Goal: Information Seeking & Learning: Learn about a topic

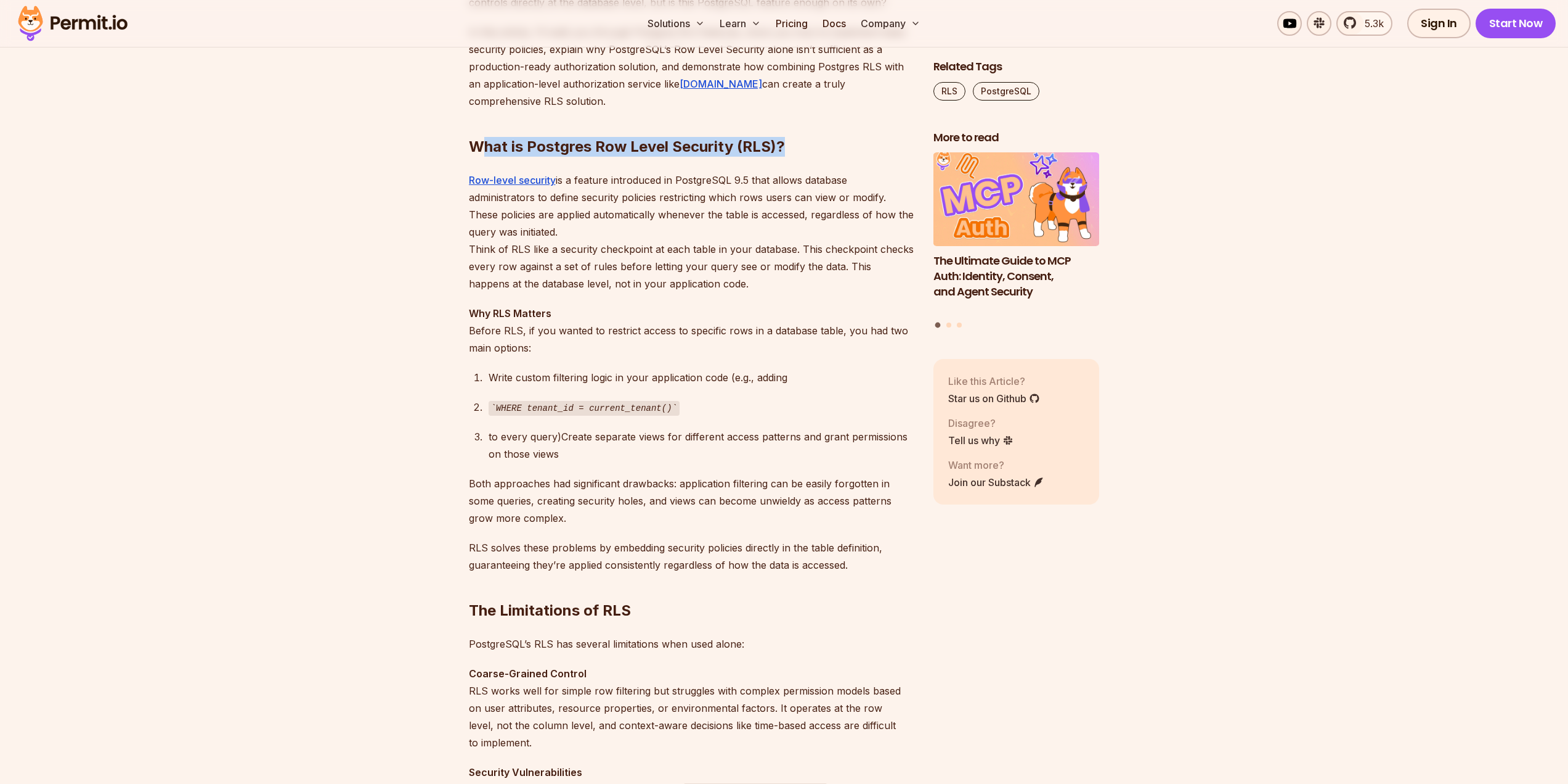
click at [841, 147] on h2 "What is Postgres Row Level Security (RLS)?" at bounding box center [691, 122] width 445 height 69
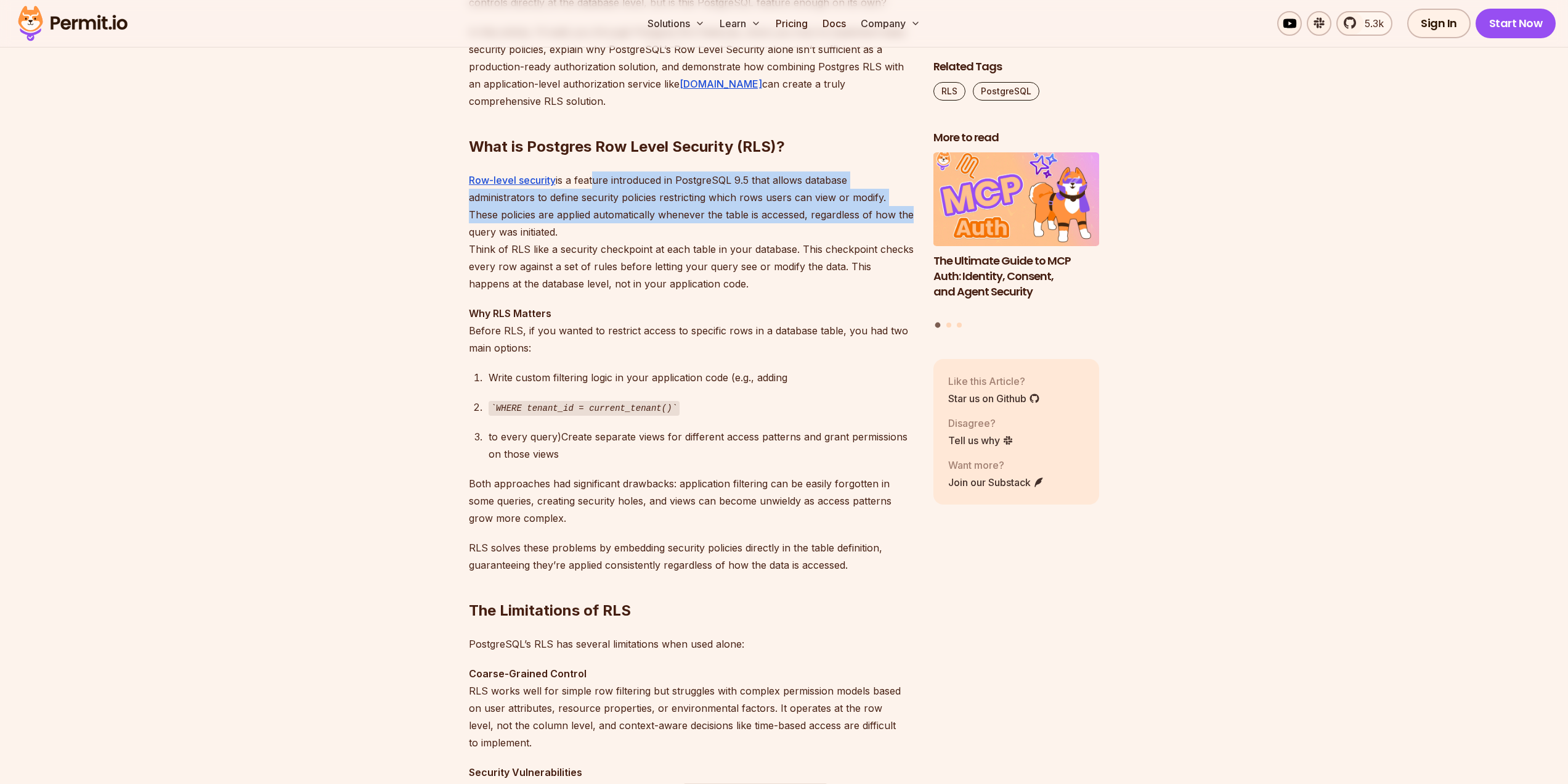
drag, startPoint x: 624, startPoint y: 179, endPoint x: 906, endPoint y: 221, distance: 285.1
click at [906, 220] on p "Row-level security is a feature introduced in PostgreSQL 9.5 that allows databa…" at bounding box center [691, 231] width 445 height 121
click at [540, 196] on p "Row-level security is a feature introduced in PostgreSQL 9.5 that allows databa…" at bounding box center [691, 231] width 445 height 121
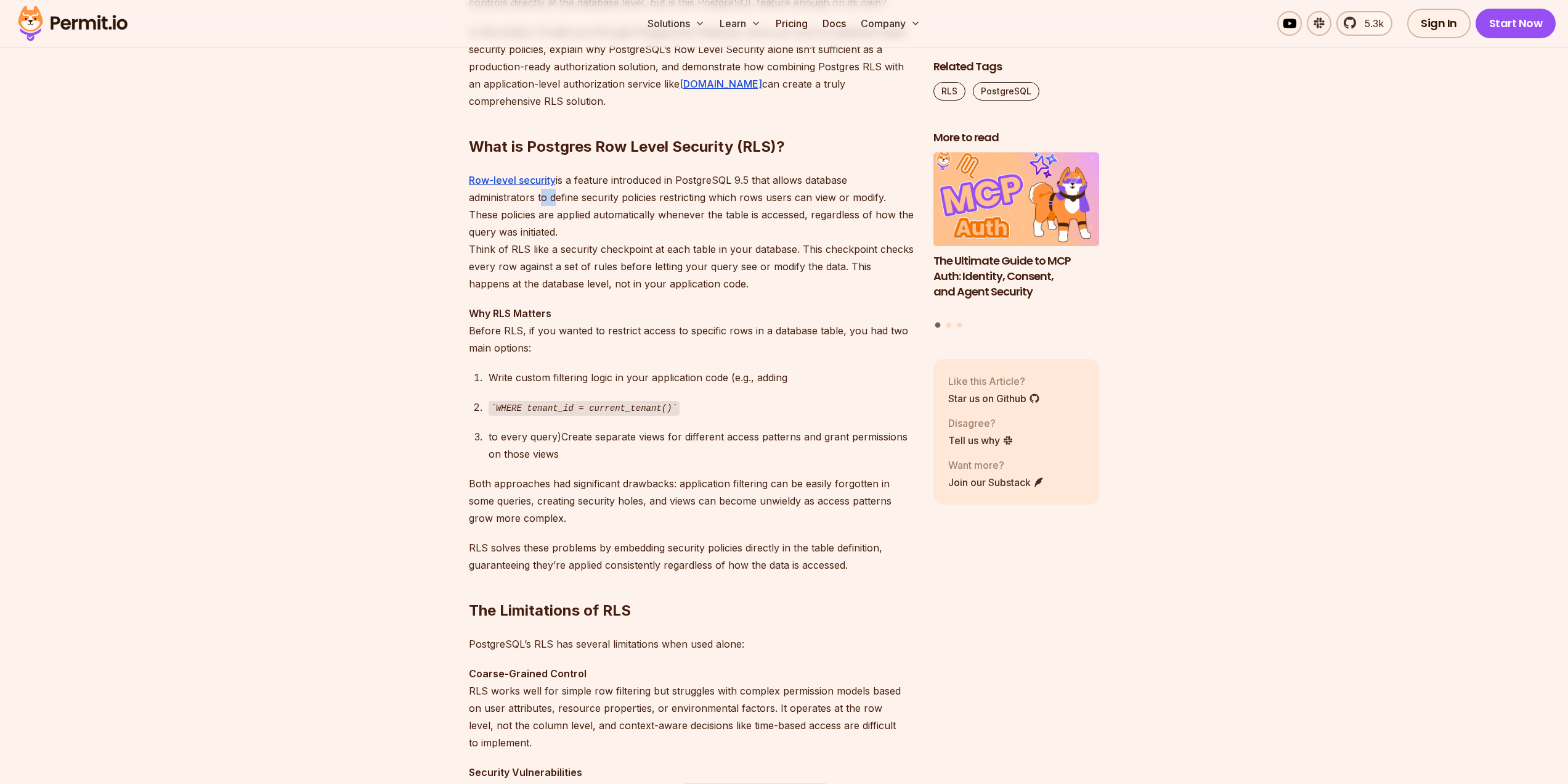
click at [540, 196] on p "Row-level security is a feature introduced in PostgreSQL 9.5 that allows databa…" at bounding box center [691, 231] width 445 height 121
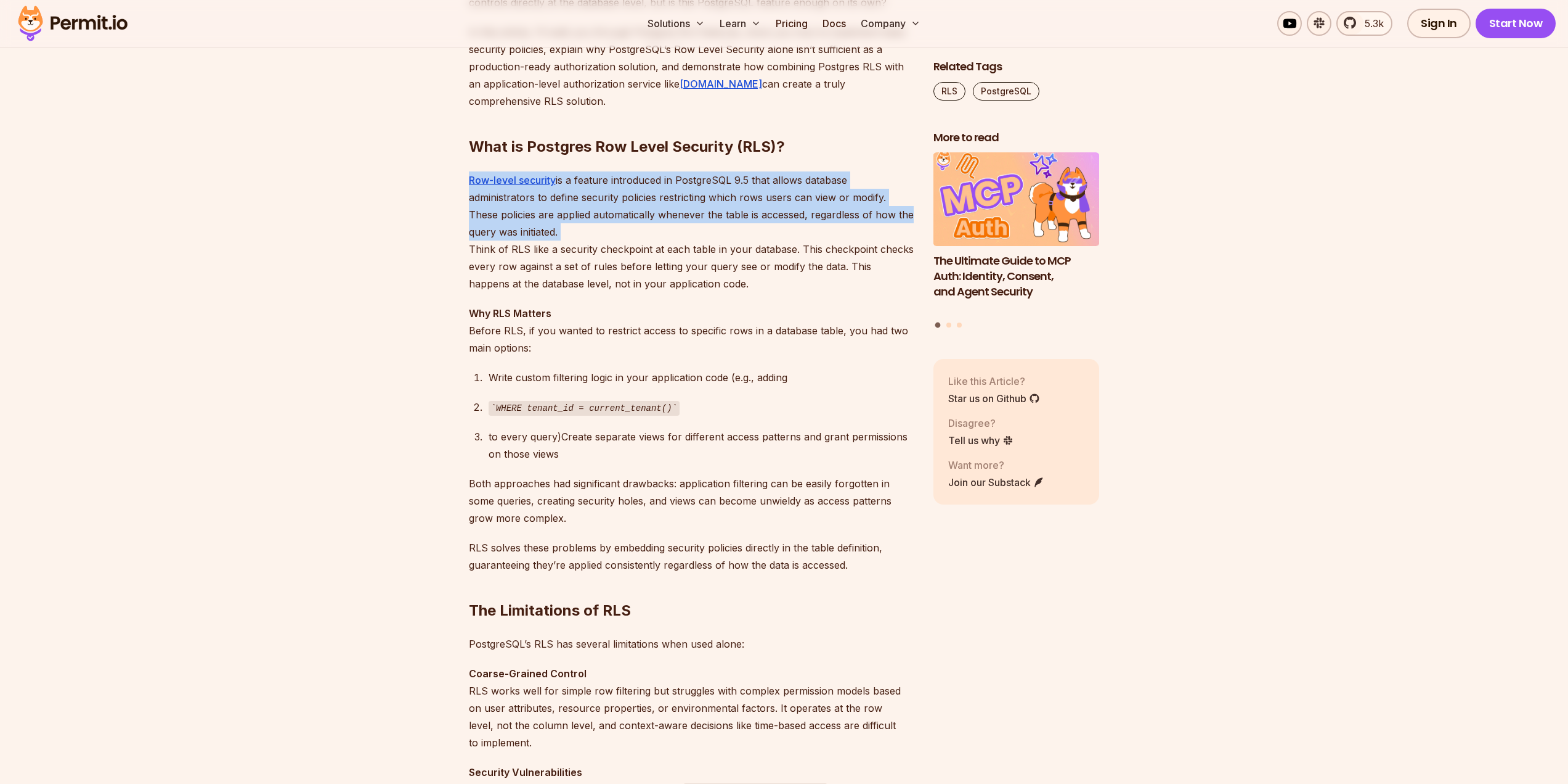
click at [540, 196] on p "Row-level security is a feature introduced in PostgreSQL 9.5 that allows databa…" at bounding box center [691, 231] width 445 height 121
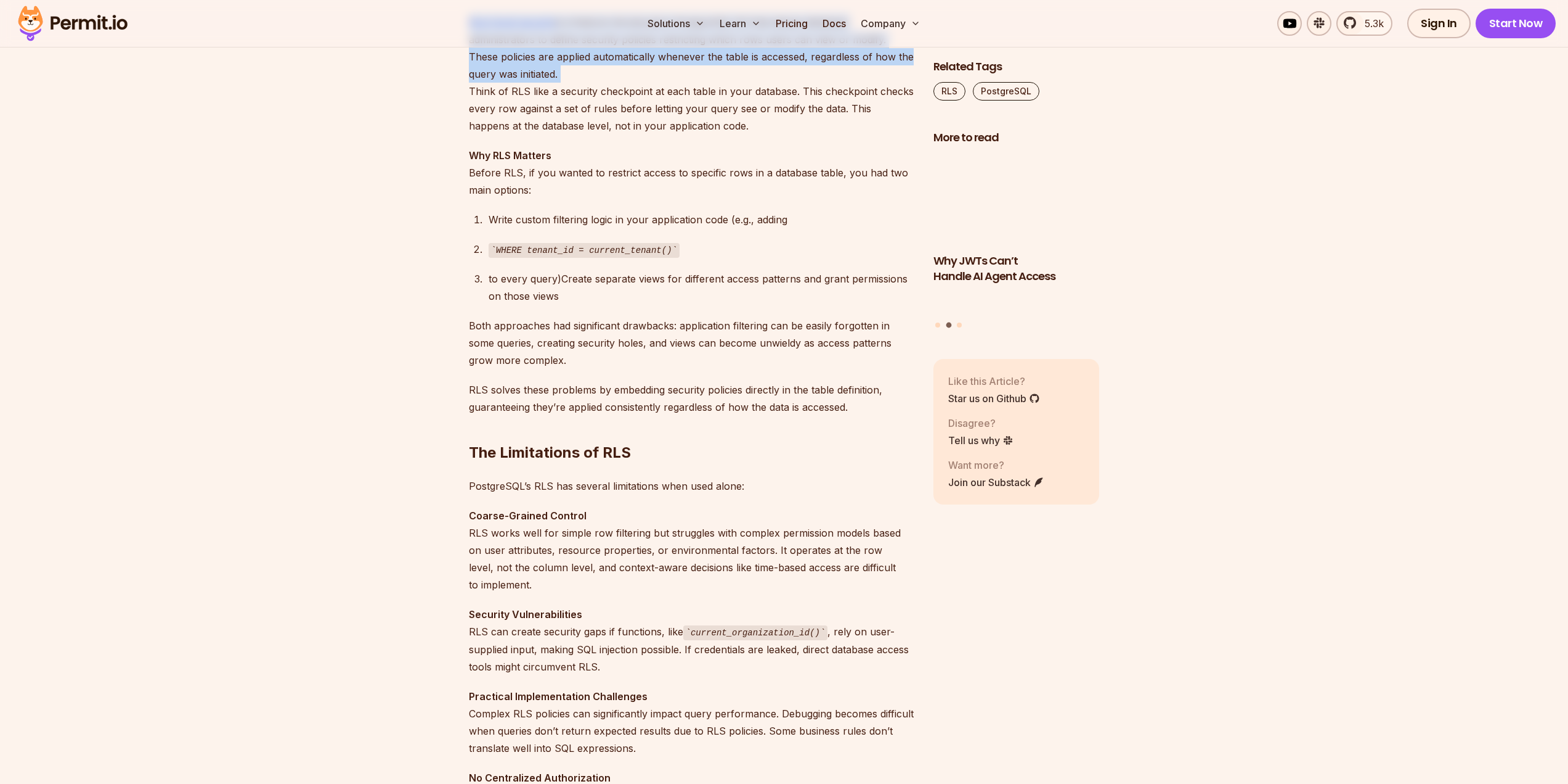
scroll to position [1048, 0]
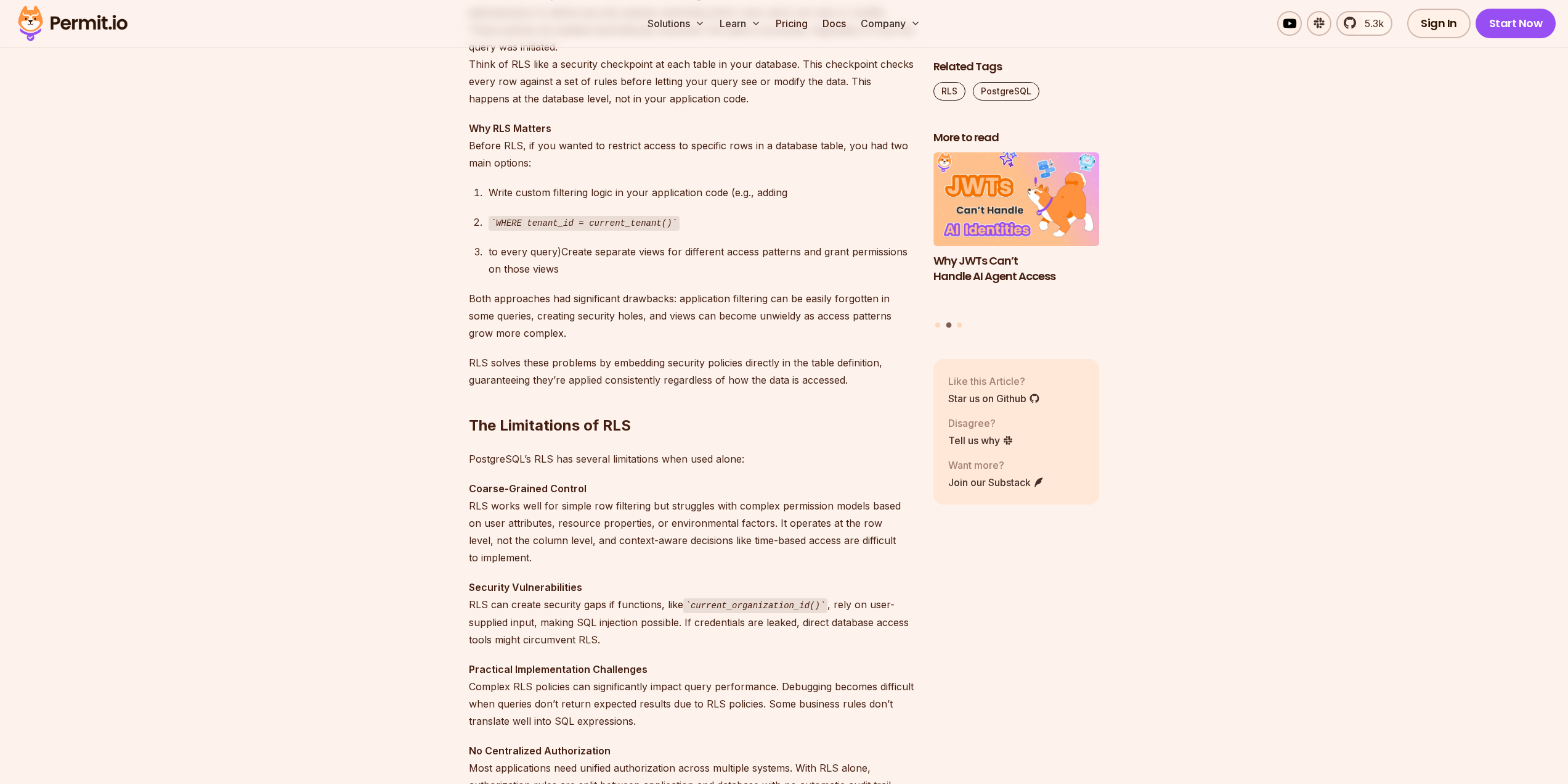
click at [513, 195] on div "Write custom filtering logic in your application code (e.g., adding" at bounding box center [701, 192] width 426 height 17
click at [517, 257] on div "to every query)Create separate views for different access patterns and grant pe…" at bounding box center [701, 260] width 426 height 35
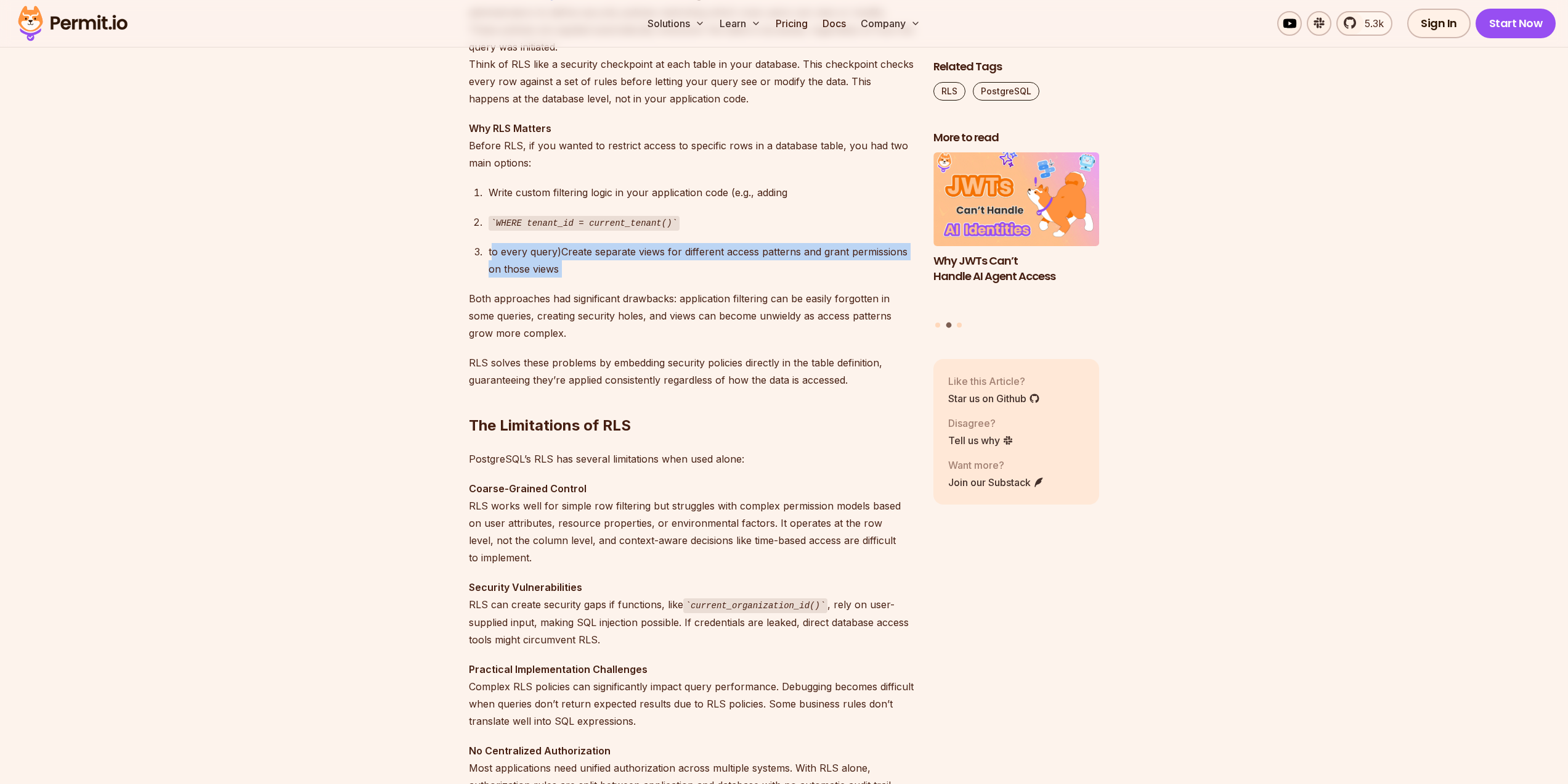
click at [518, 256] on div "to every query)Create separate views for different access patterns and grant pe…" at bounding box center [701, 260] width 426 height 35
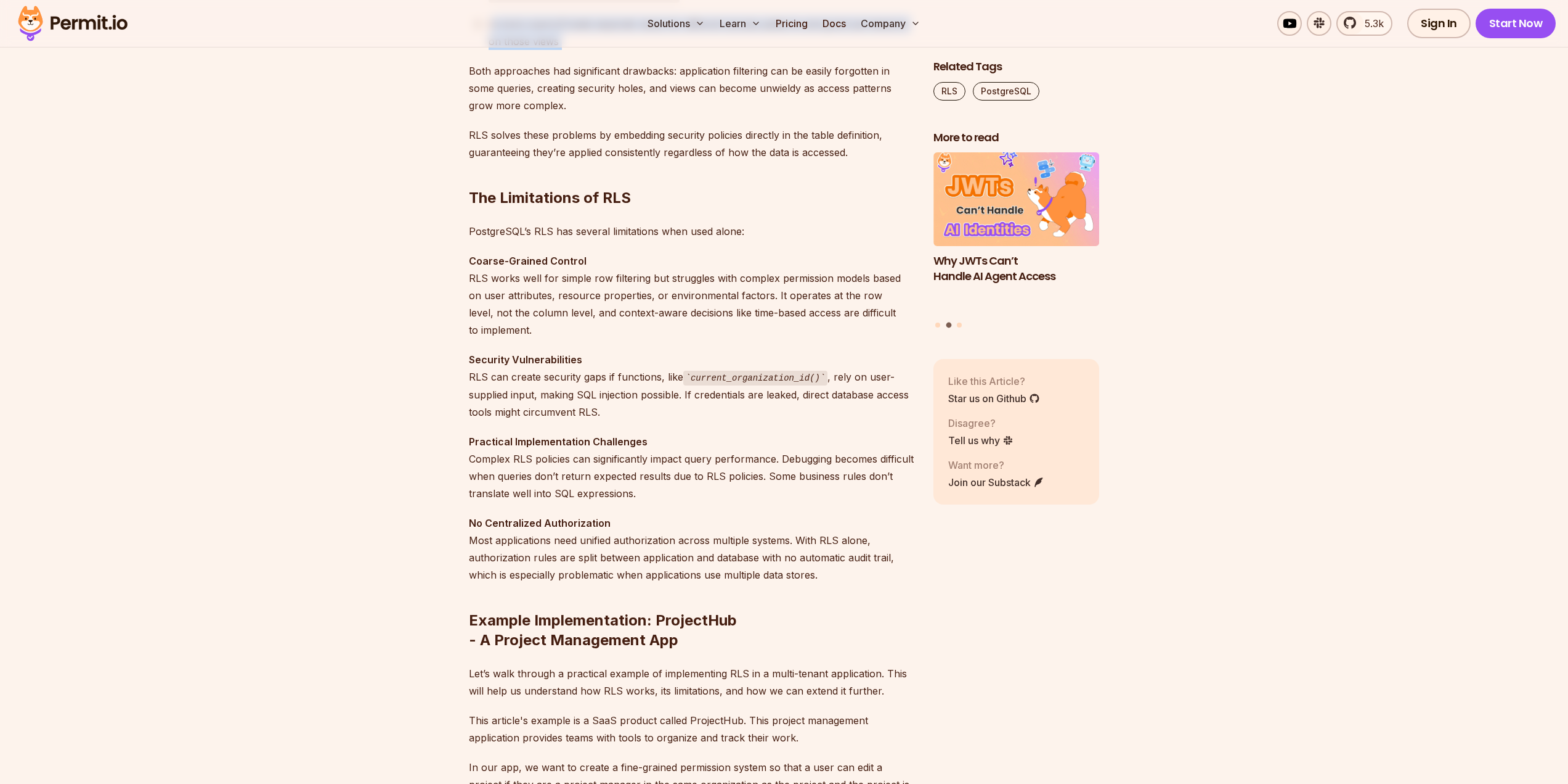
scroll to position [1418, 0]
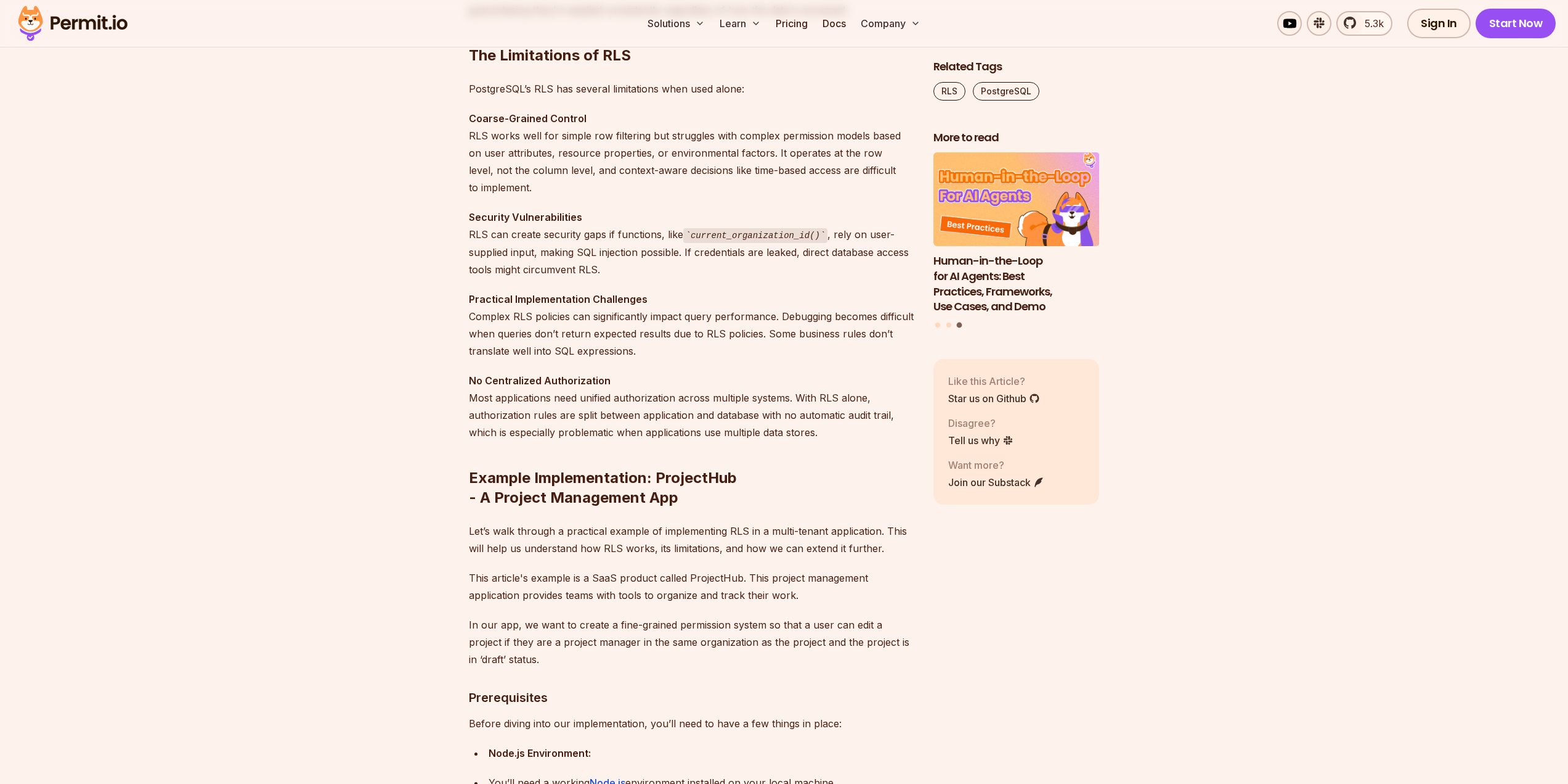
click at [496, 92] on p "PostgreSQL’s RLS has several limitations when used alone:" at bounding box center [691, 88] width 445 height 17
click at [562, 121] on strong "Coarse-Grained Control" at bounding box center [527, 119] width 118 height 12
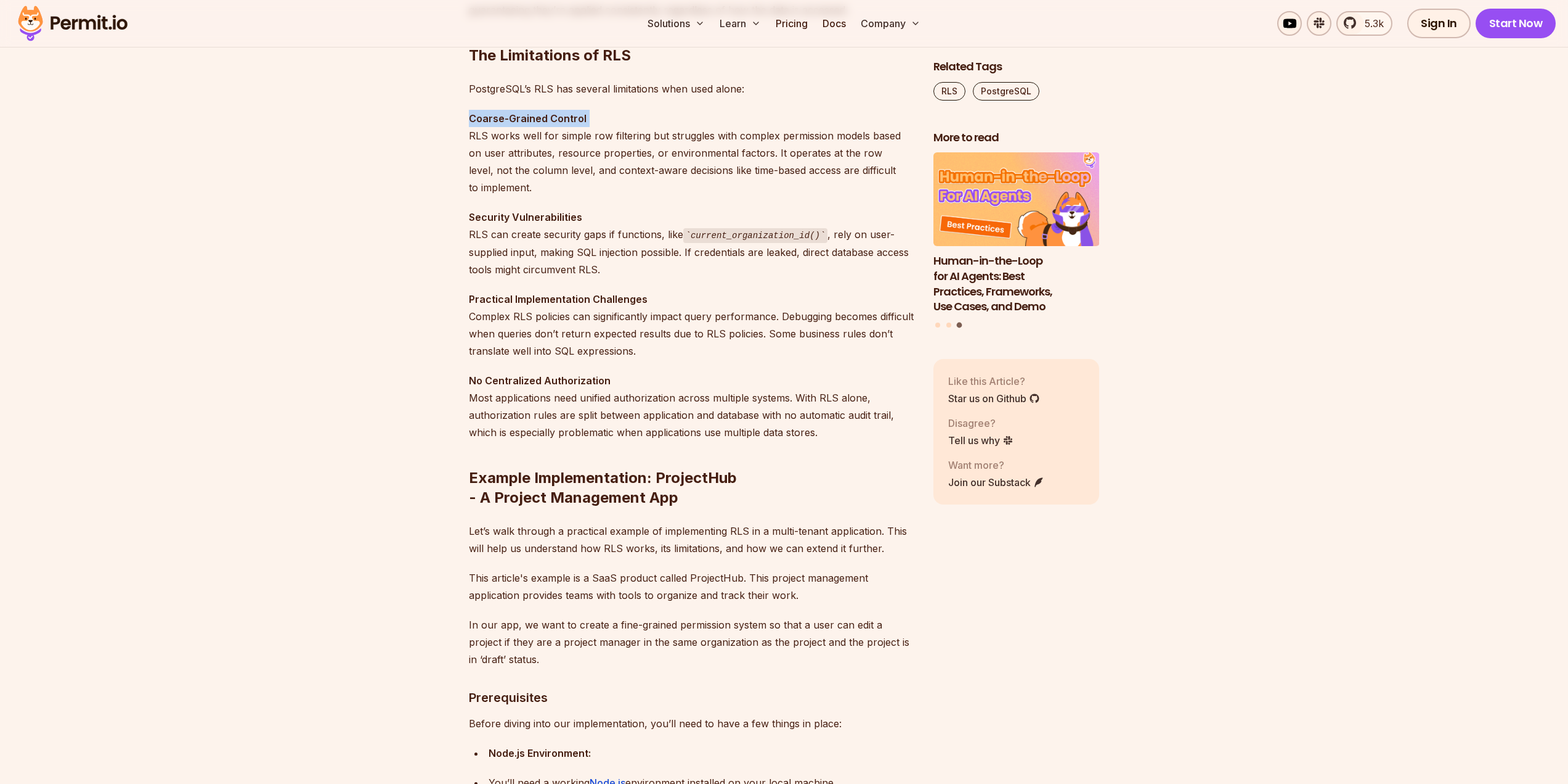
click at [562, 121] on strong "Coarse-Grained Control" at bounding box center [527, 119] width 118 height 12
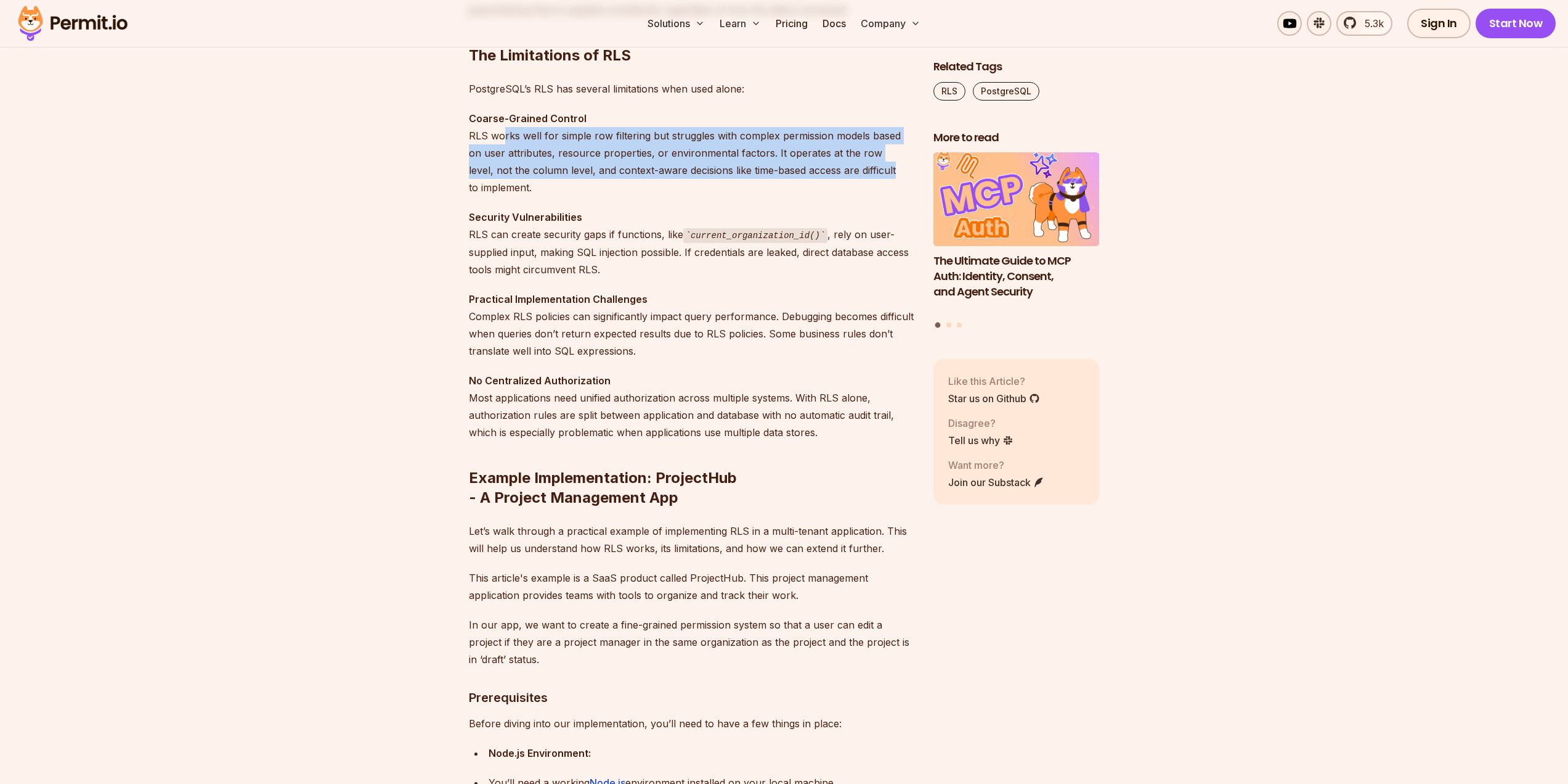
drag, startPoint x: 502, startPoint y: 136, endPoint x: 901, endPoint y: 169, distance: 400.4
click at [901, 169] on p "Coarse-Grained Control RLS works well for simple row filtering but struggles wi…" at bounding box center [691, 153] width 445 height 87
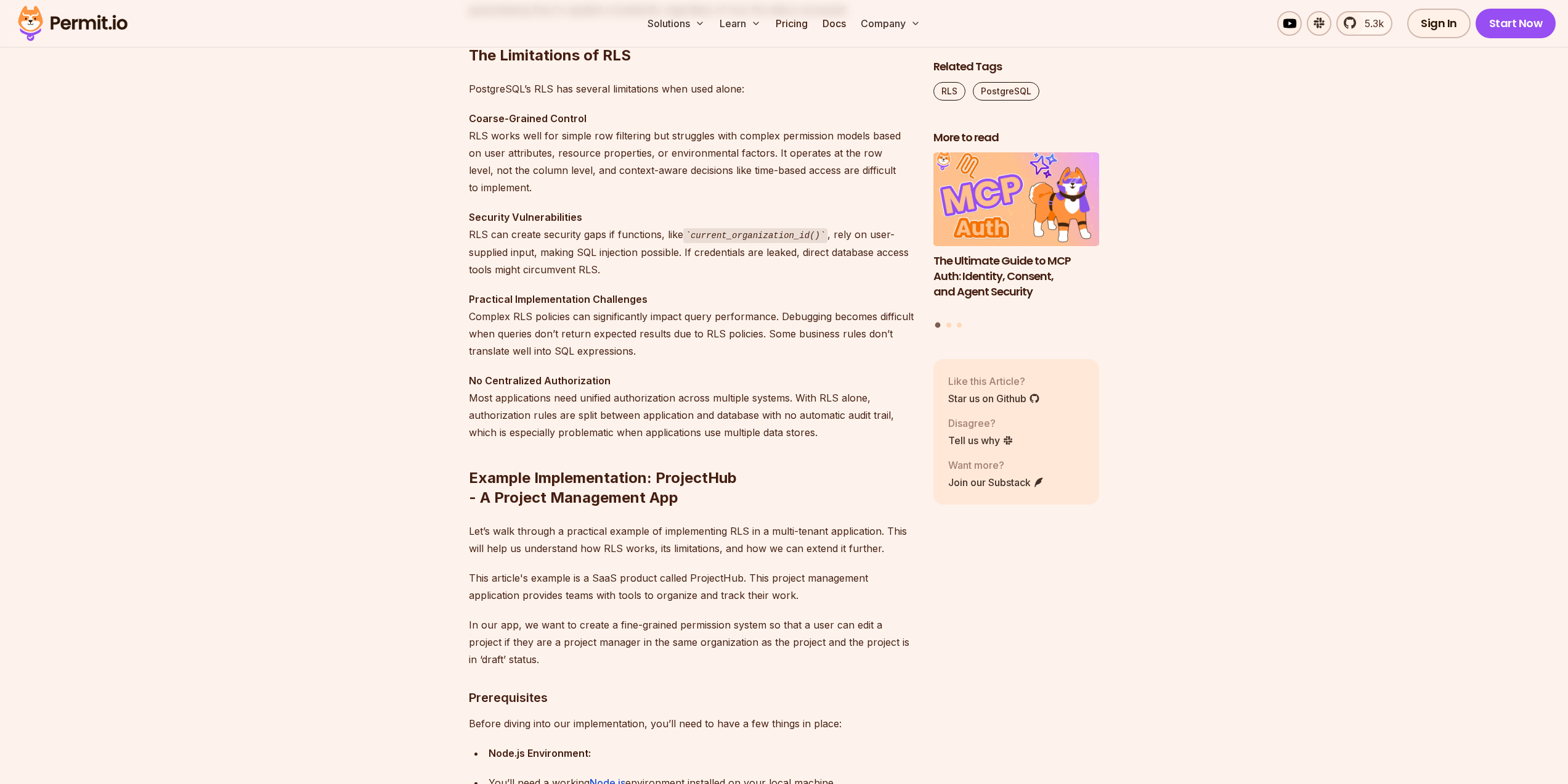
click at [530, 180] on p "Coarse-Grained Control RLS works well for simple row filtering but struggles wi…" at bounding box center [691, 153] width 445 height 87
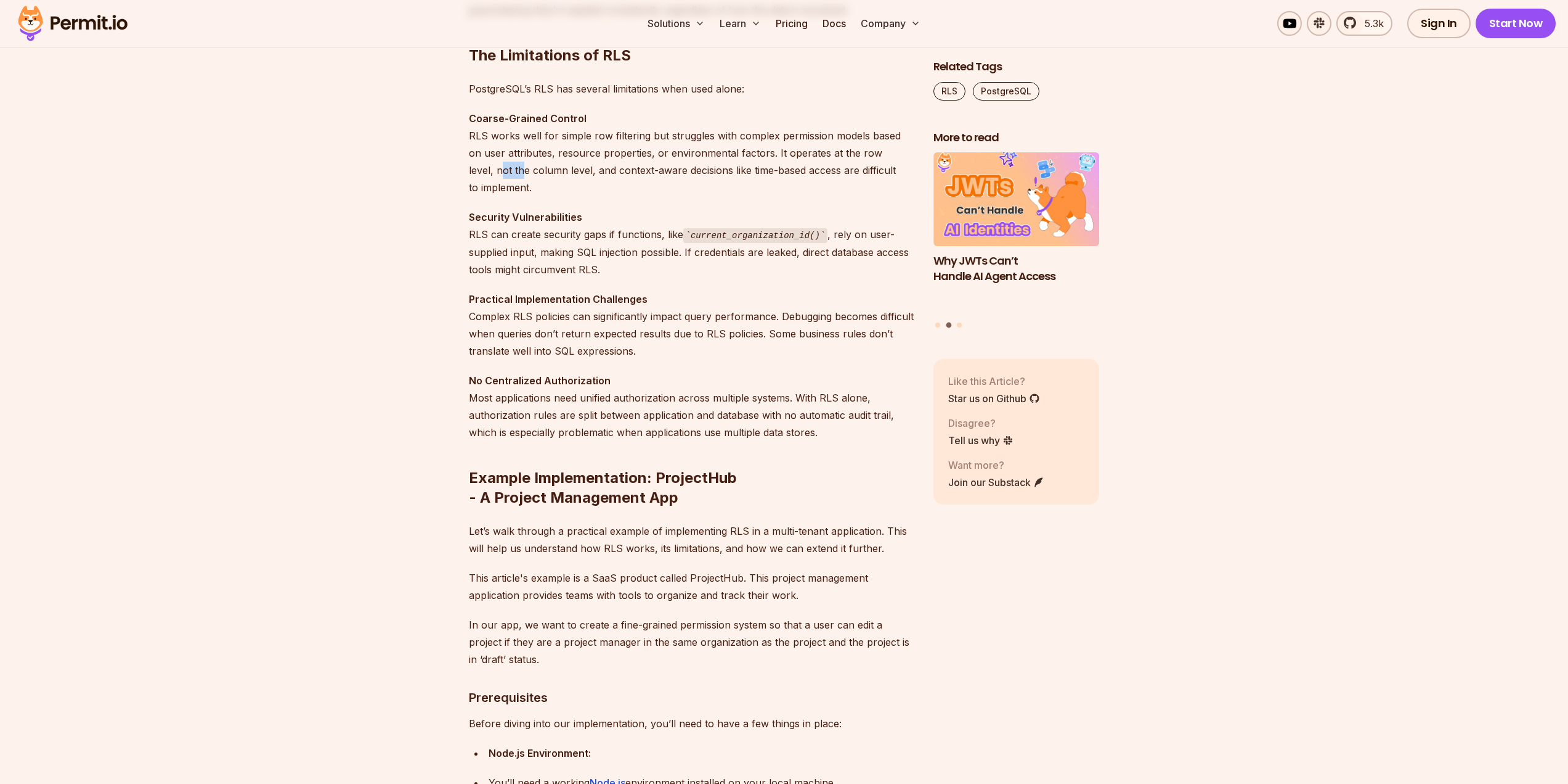
drag, startPoint x: 499, startPoint y: 168, endPoint x: 559, endPoint y: 168, distance: 60.0
click at [546, 168] on p "Coarse-Grained Control RLS works well for simple row filtering but struggles wi…" at bounding box center [691, 153] width 445 height 87
click at [575, 168] on p "Coarse-Grained Control RLS works well for simple row filtering but struggles wi…" at bounding box center [691, 153] width 445 height 87
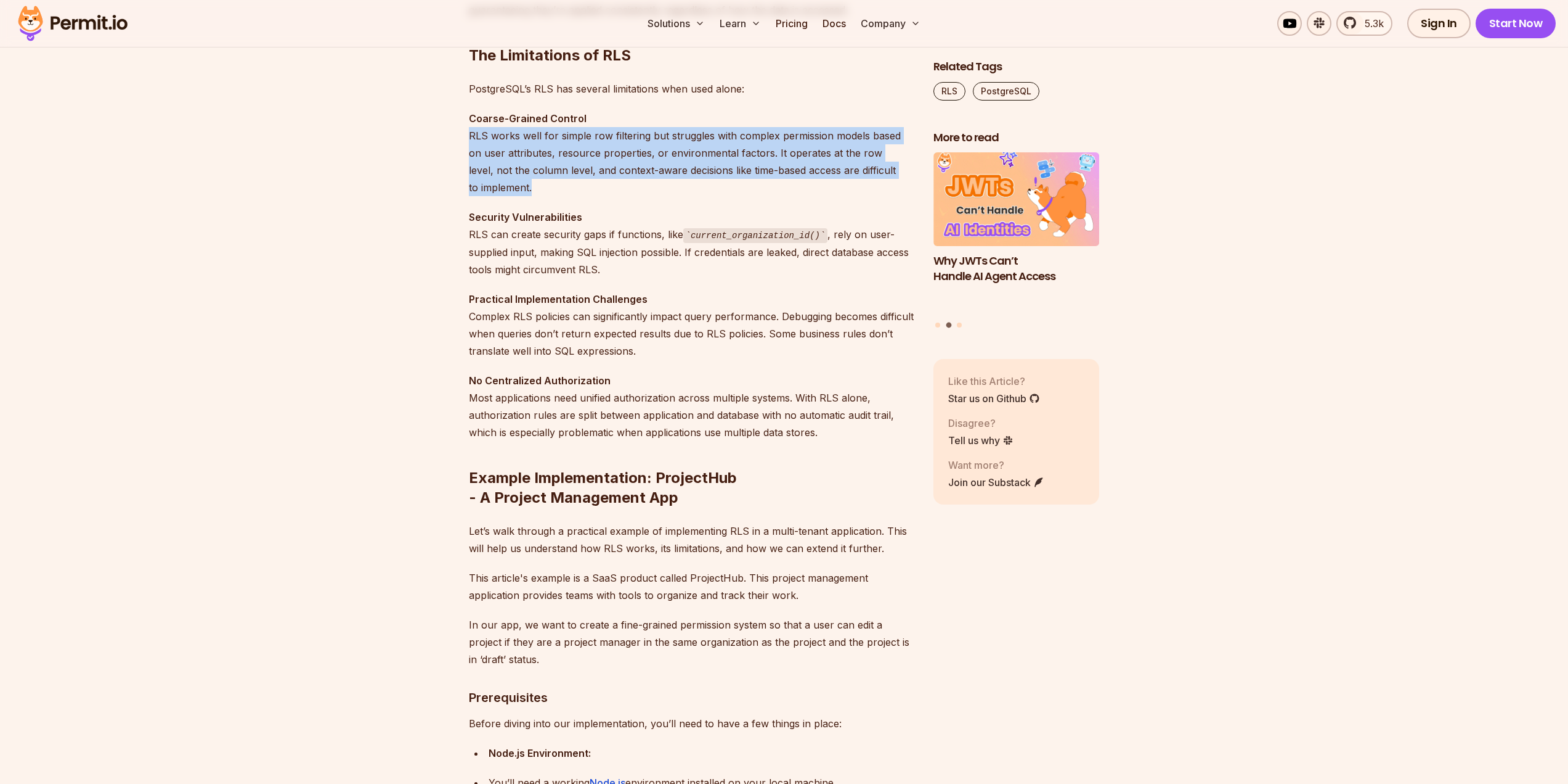
click at [575, 168] on p "Coarse-Grained Control RLS works well for simple row filtering but struggles wi…" at bounding box center [691, 153] width 445 height 87
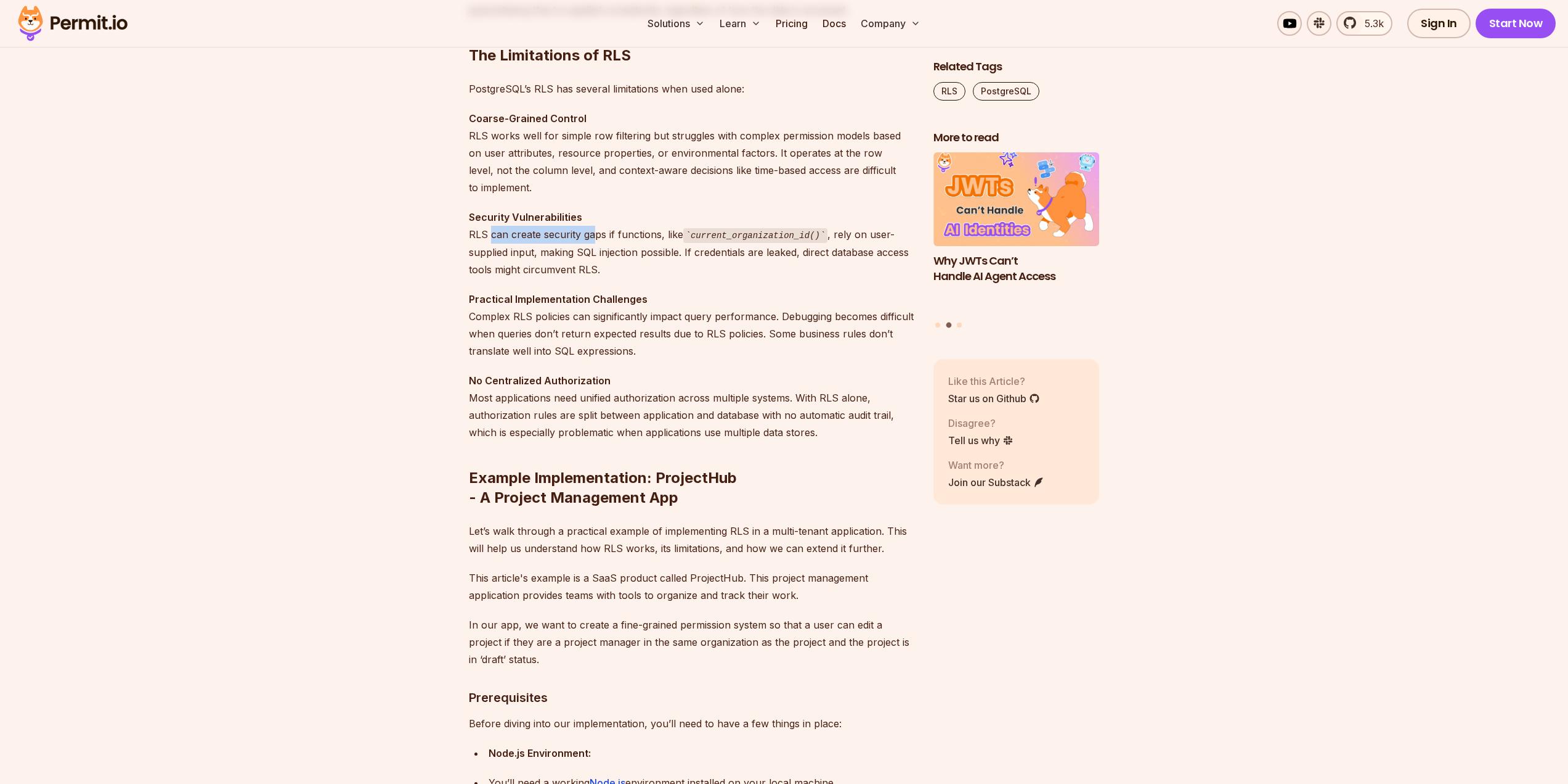
click at [634, 242] on p "Security Vulnerabilities RLS can create security gaps if functions, like curren…" at bounding box center [691, 243] width 445 height 70
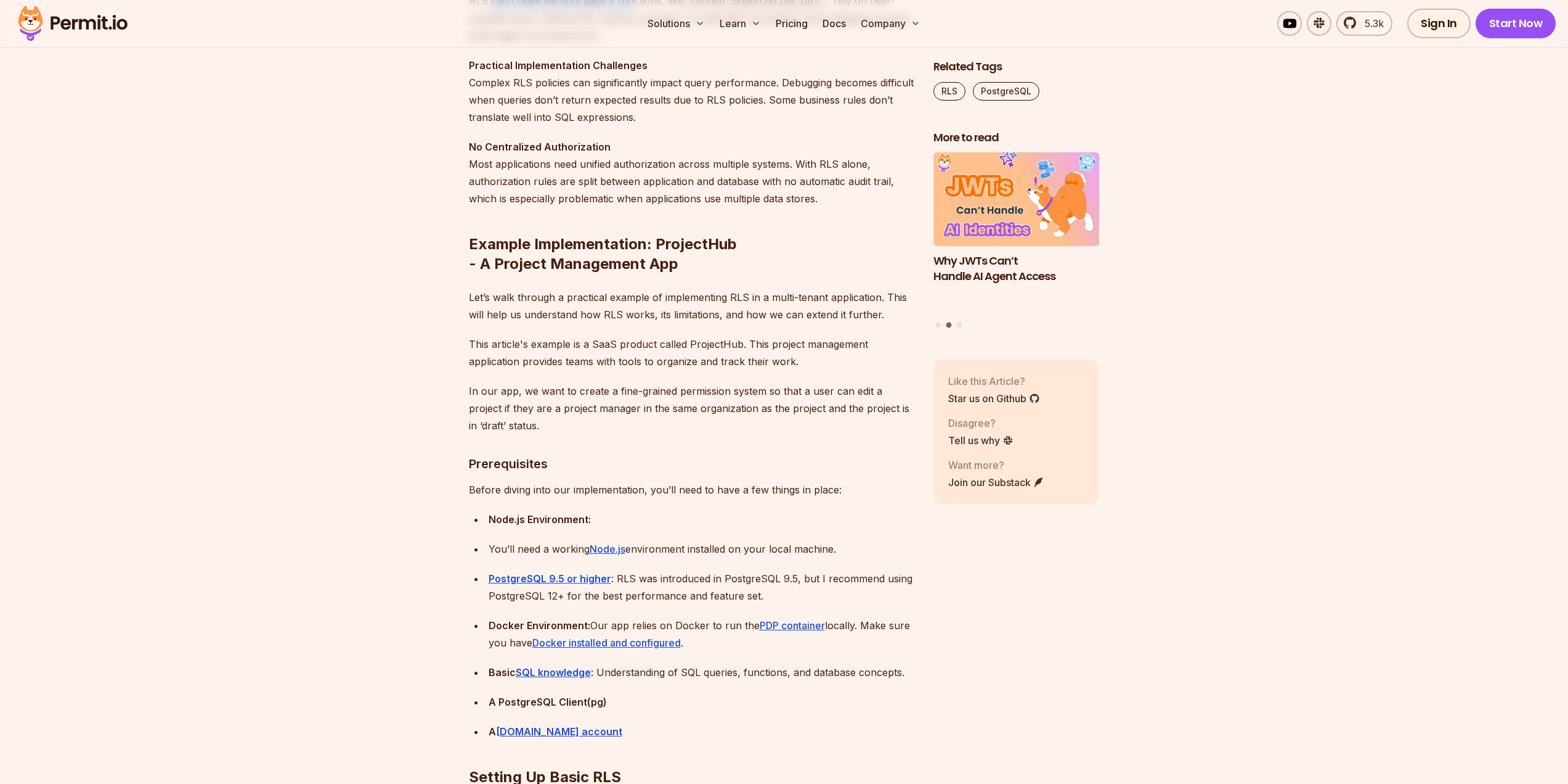
scroll to position [1727, 0]
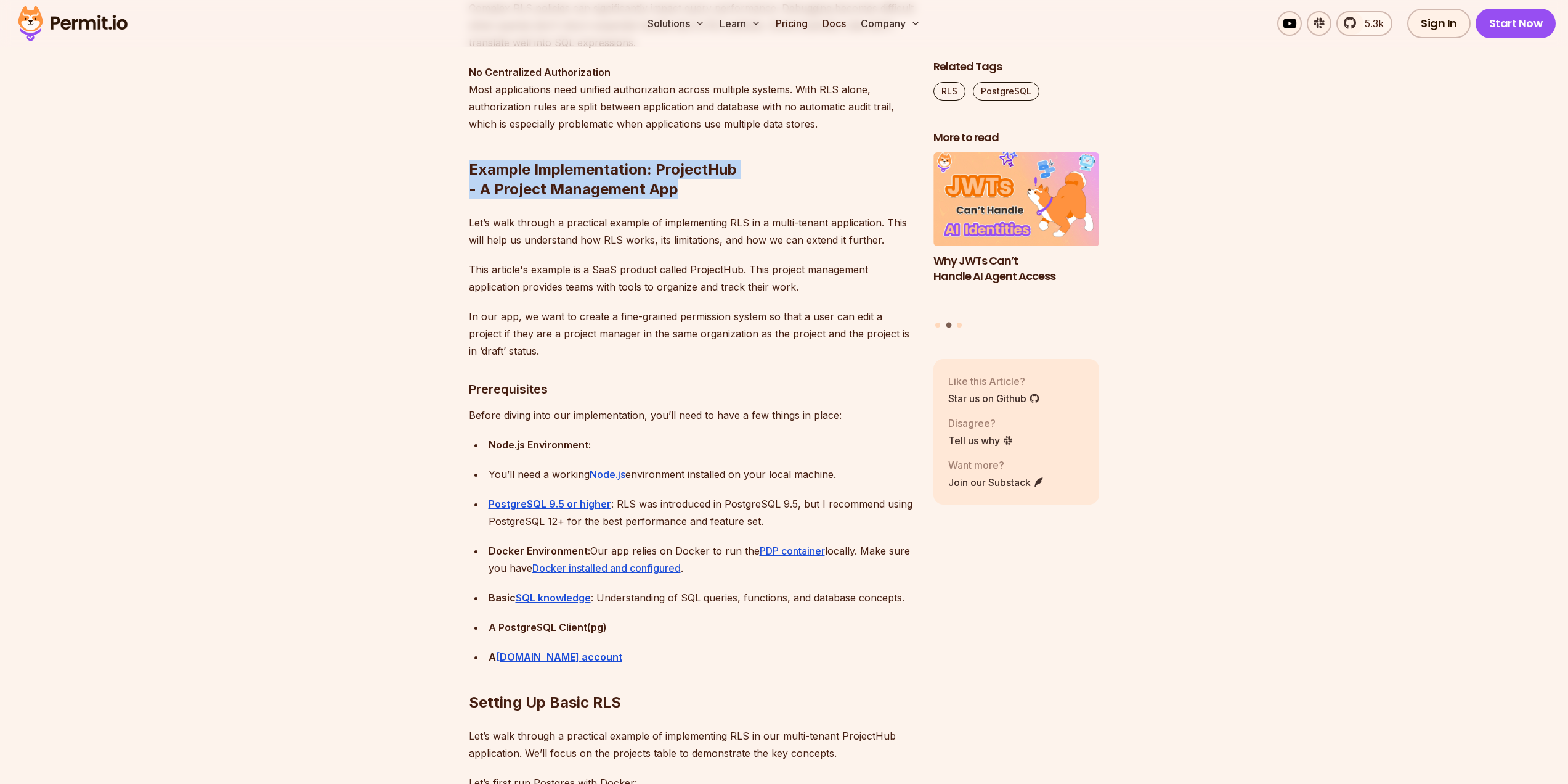
drag, startPoint x: 534, startPoint y: 177, endPoint x: 745, endPoint y: 186, distance: 211.2
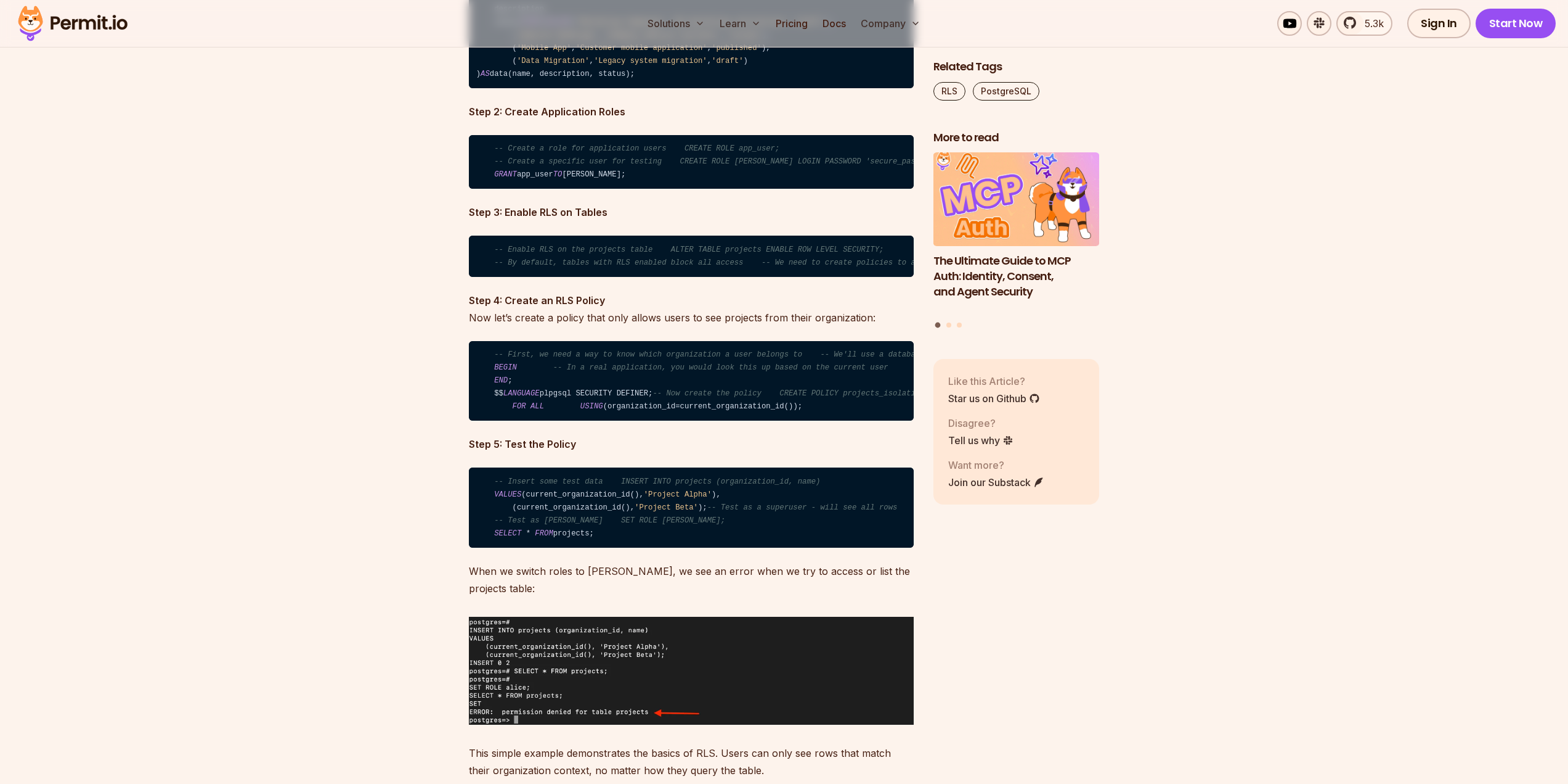
scroll to position [3083, 0]
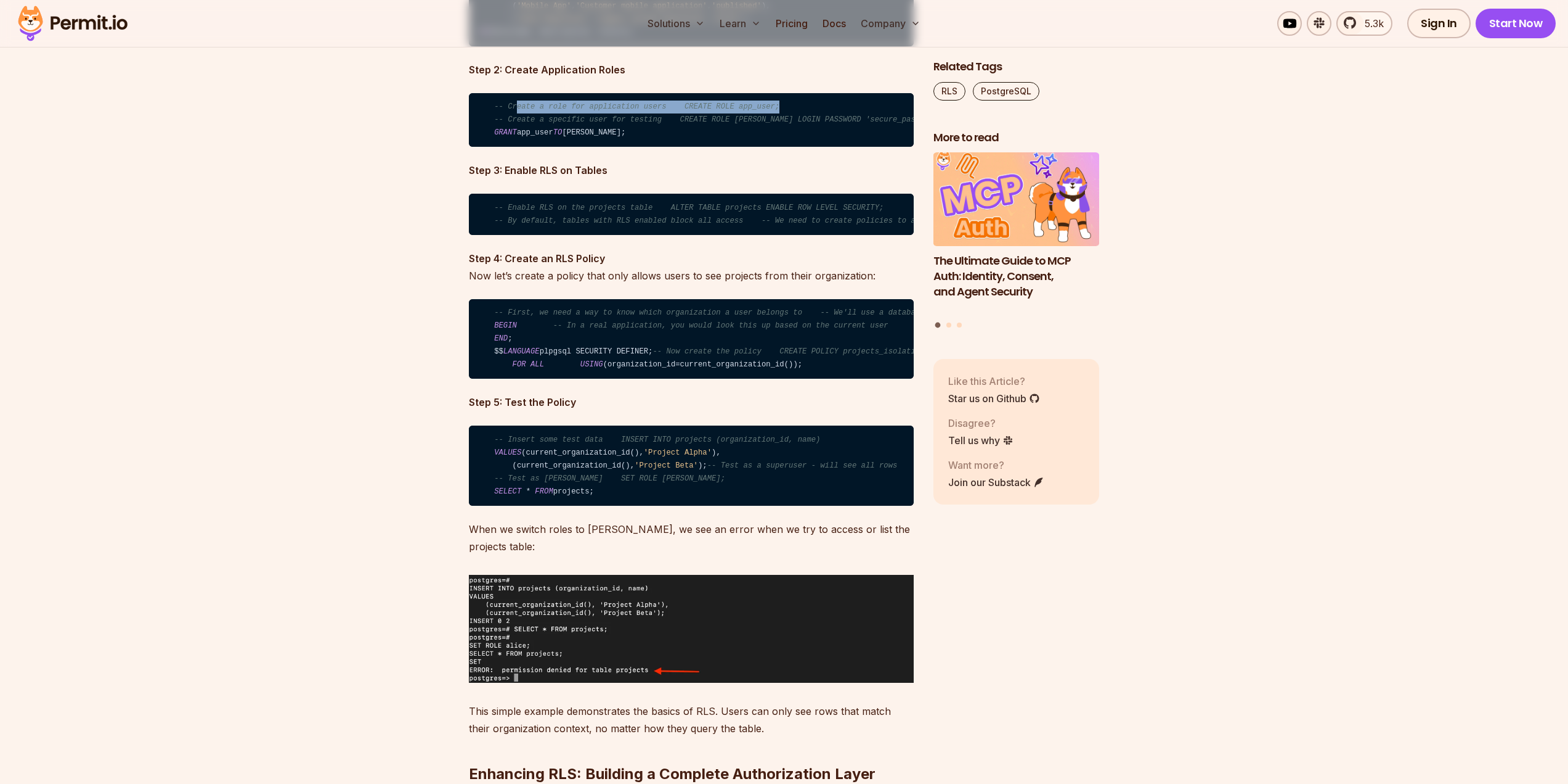
drag, startPoint x: 512, startPoint y: 181, endPoint x: 761, endPoint y: 185, distance: 249.0
click at [761, 148] on code "-- Create a role for application users CREATE ROLE app_user; -- Create a specif…" at bounding box center [691, 120] width 445 height 54
click at [611, 124] on span "-- Create a specific user for testing CREATE ROLE [PERSON_NAME] LOGIN PASSWORD …" at bounding box center [721, 120] width 453 height 9
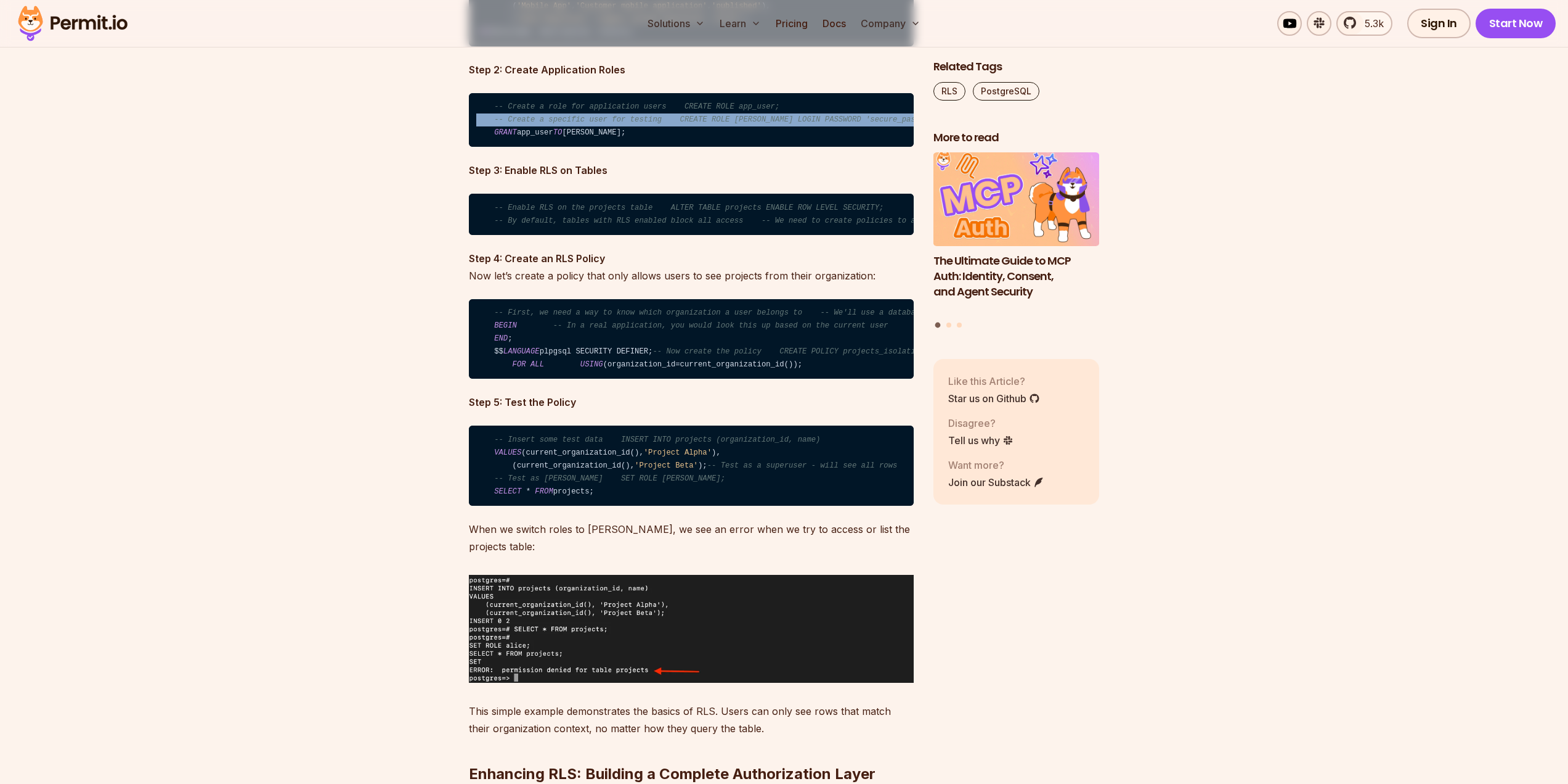
click at [611, 124] on span "-- Create a specific user for testing CREATE ROLE [PERSON_NAME] LOGIN PASSWORD …" at bounding box center [721, 120] width 453 height 9
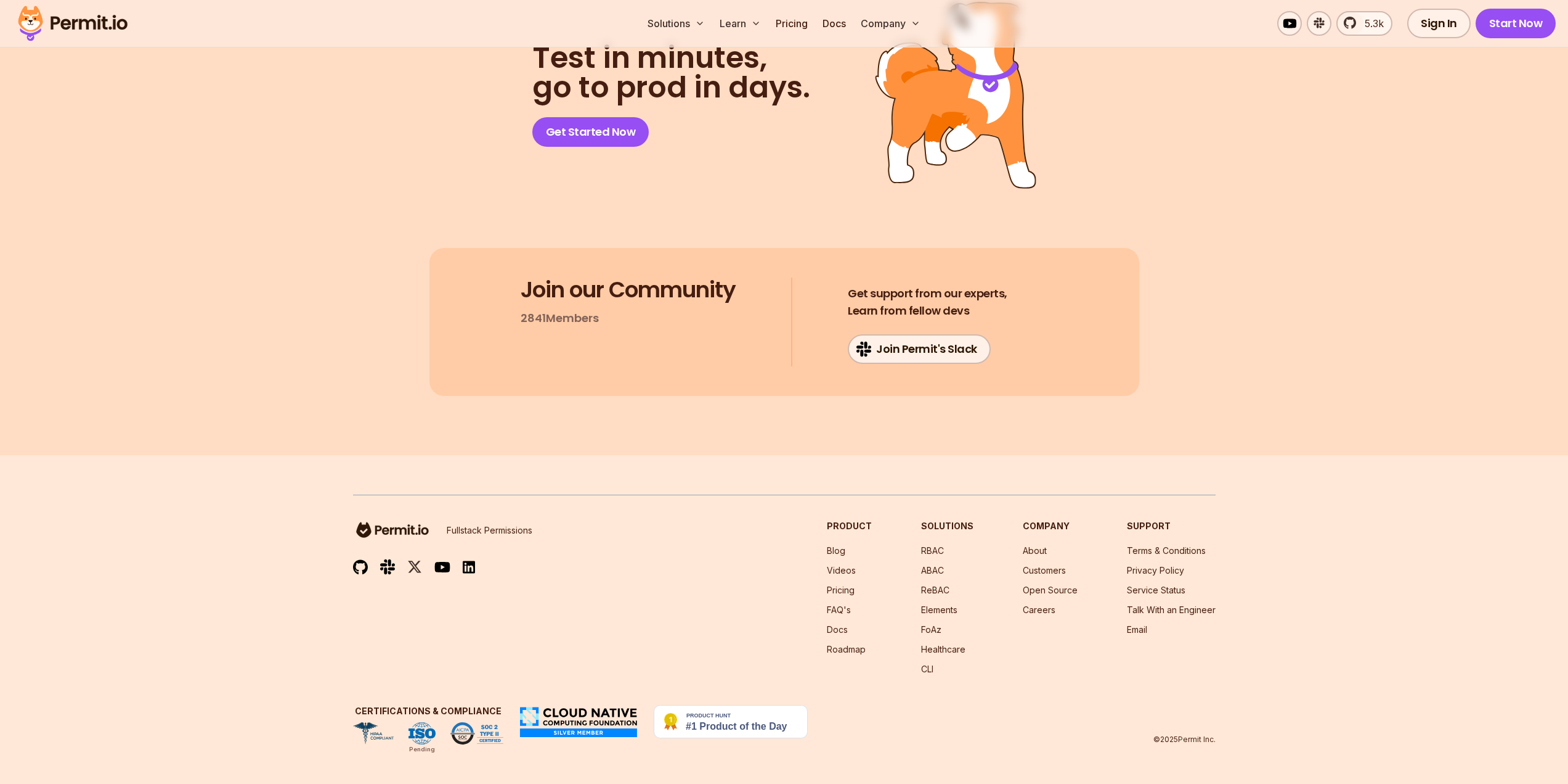
scroll to position [13382, 0]
